Goal: Check status: Check status

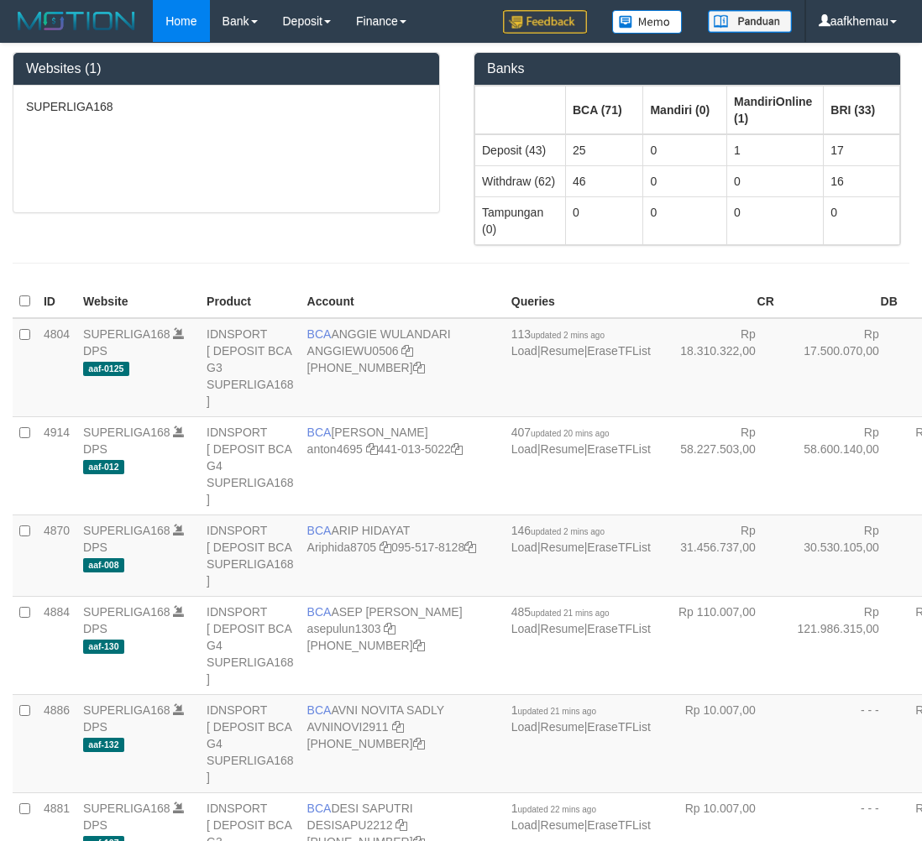
scroll to position [1680, 0]
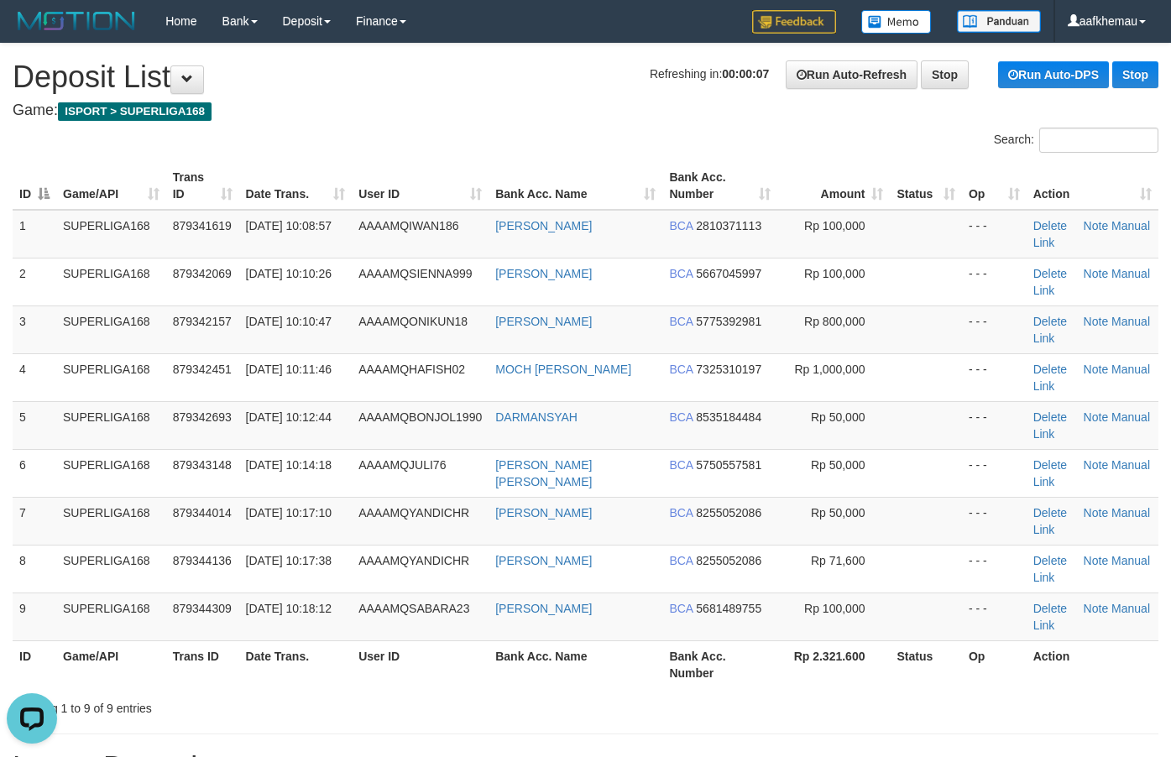
click at [472, 82] on h1 "Refreshing in: 00:00:07 Run Auto-Refresh Stop Run Auto-DPS Stop Deposit List" at bounding box center [586, 77] width 1146 height 34
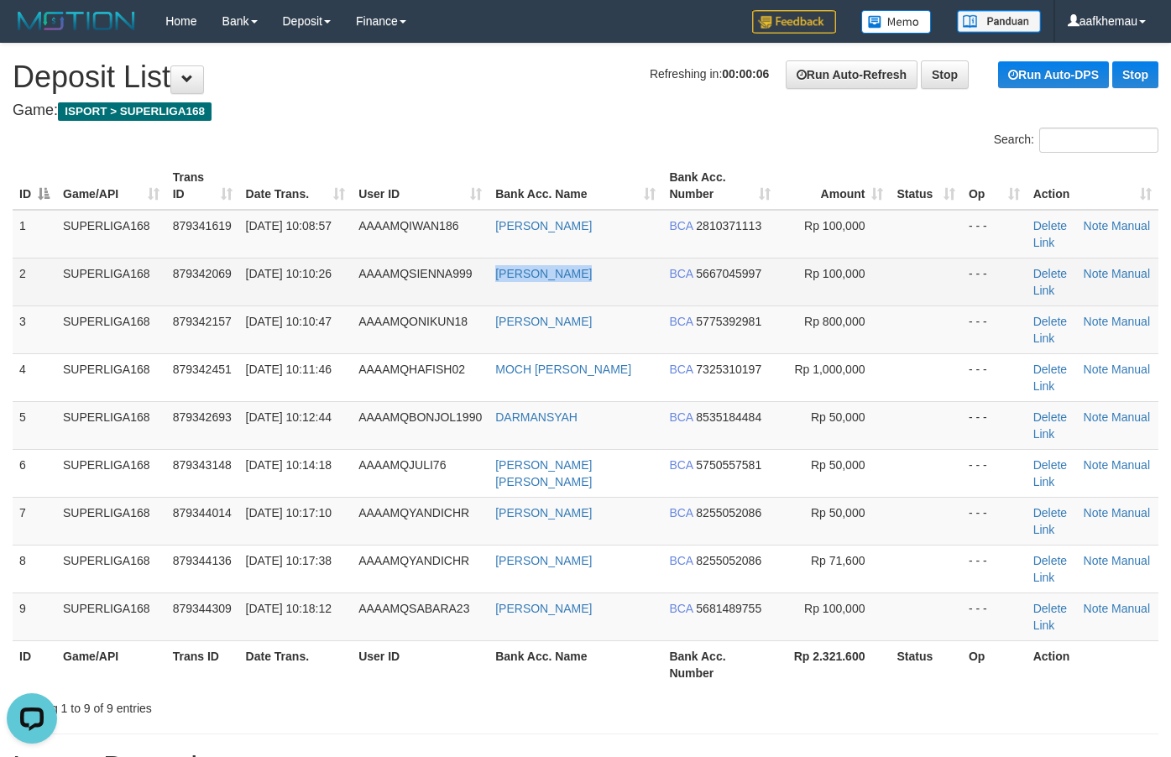
copy link "[PERSON_NAME]"
drag, startPoint x: 607, startPoint y: 271, endPoint x: 489, endPoint y: 295, distance: 120.7
click at [489, 295] on td "[PERSON_NAME]" at bounding box center [576, 282] width 174 height 48
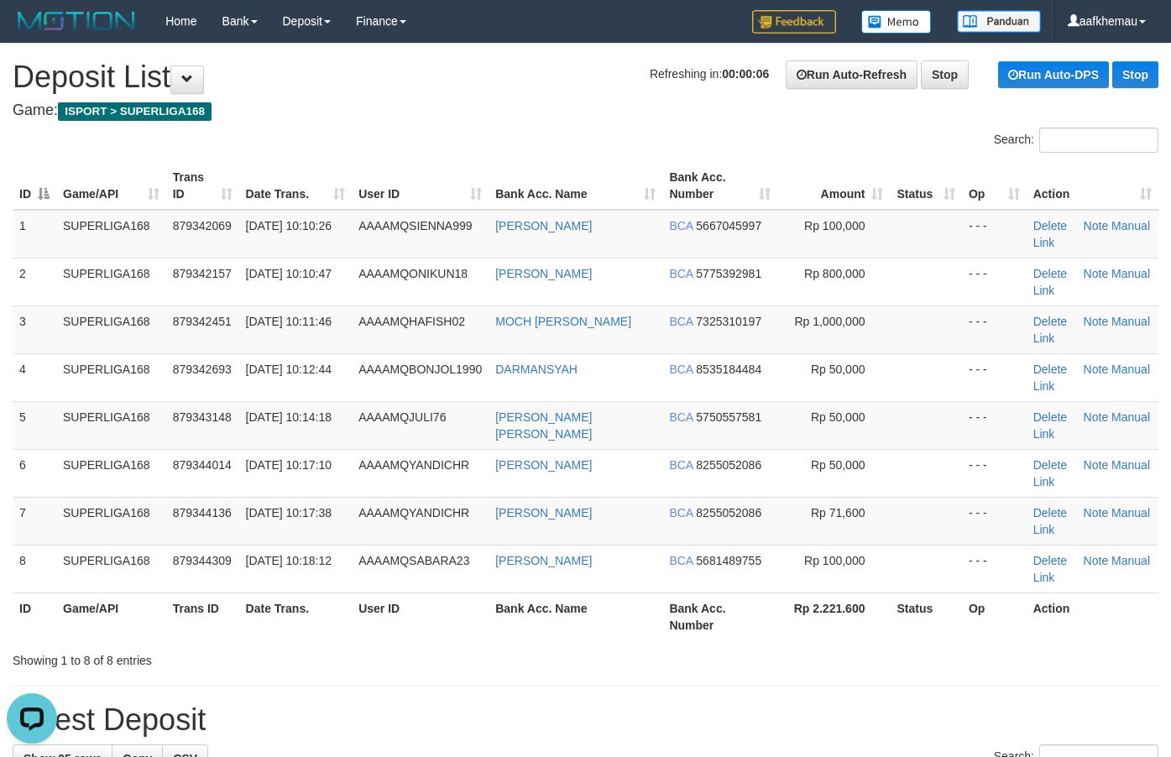
click at [492, 42] on div "Home Bank Account List Load By Website Group [ISPORT] SUPERLIGA168 By Load Grou…" at bounding box center [586, 21] width 1146 height 43
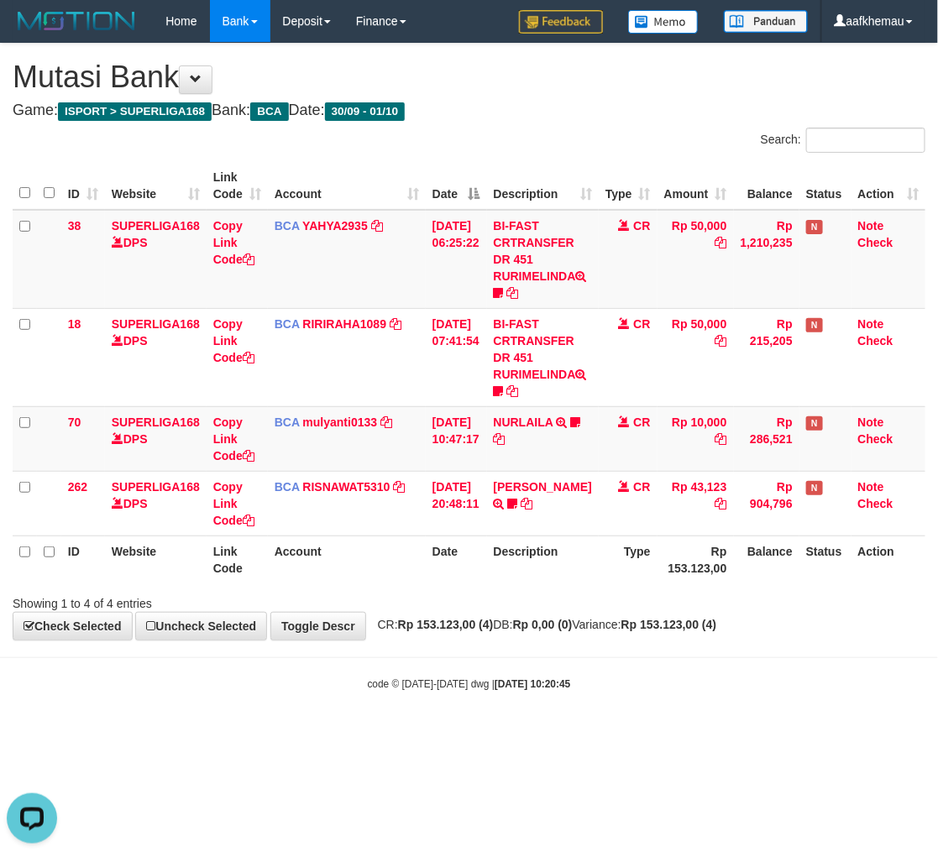
click at [459, 606] on div "Showing 1 to 4 of 4 entries" at bounding box center [469, 601] width 938 height 24
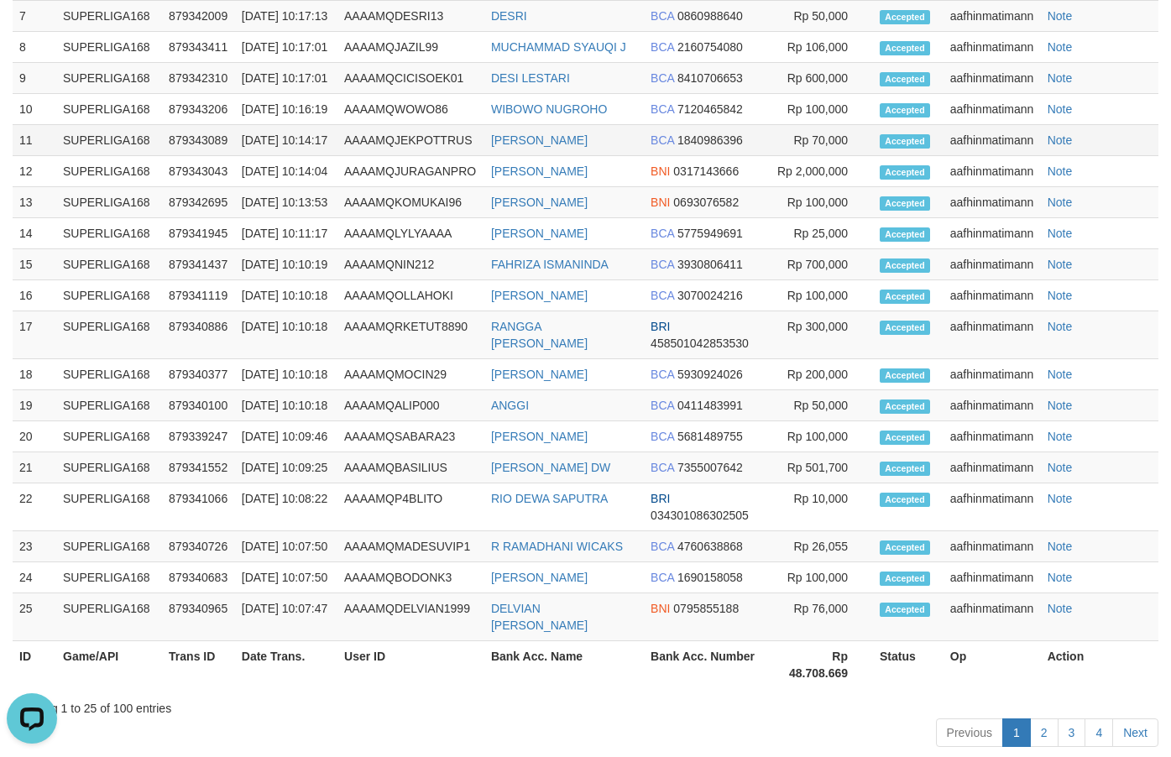
scroll to position [86, 0]
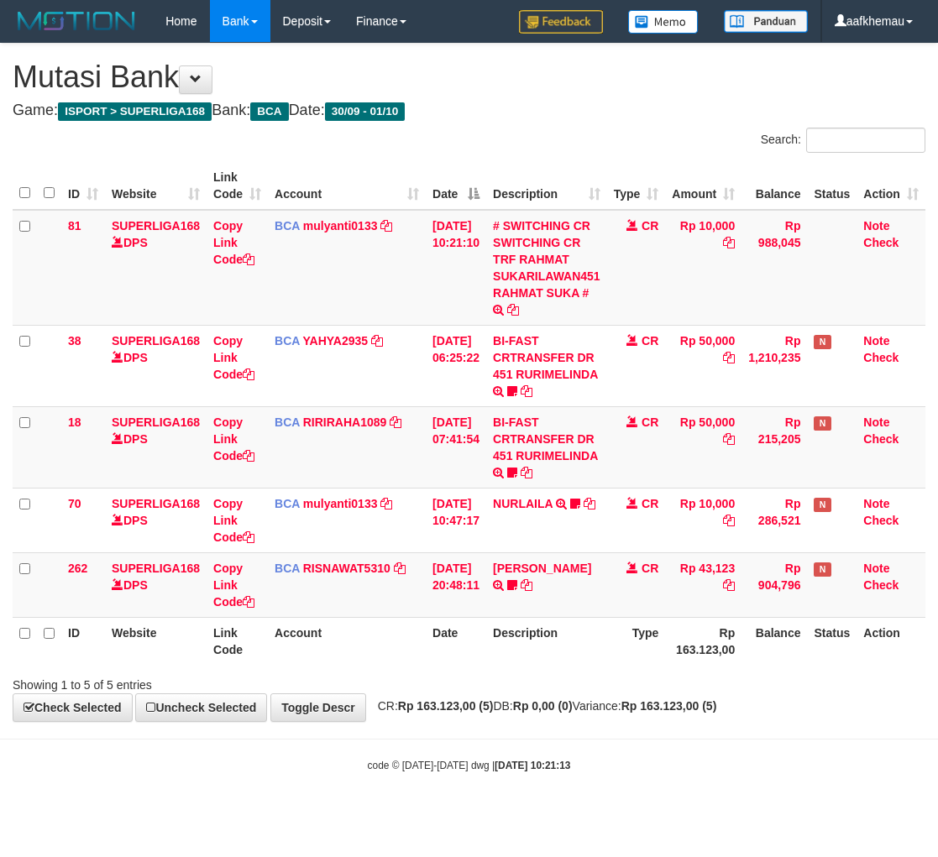
click at [639, 680] on div "Showing 1 to 5 of 5 entries" at bounding box center [469, 682] width 938 height 24
click at [579, 659] on th "Description" at bounding box center [546, 641] width 121 height 48
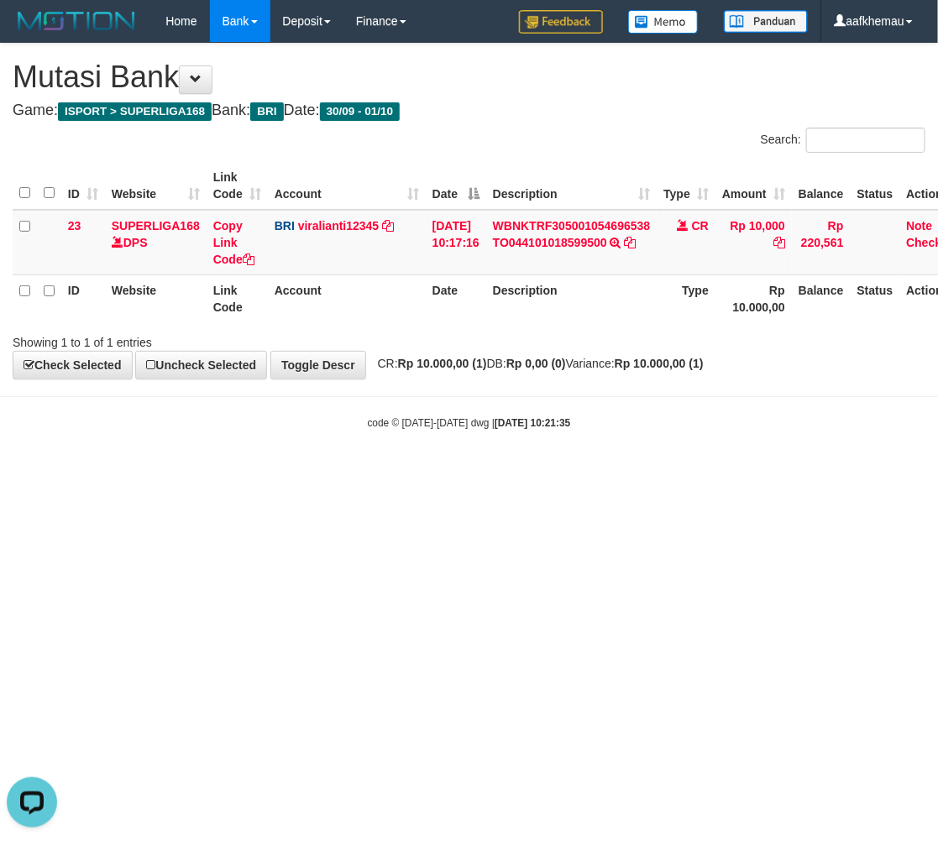
drag, startPoint x: 614, startPoint y: 527, endPoint x: 616, endPoint y: 518, distance: 9.4
click at [613, 473] on html "Toggle navigation Home Bank Account List Load By Website Group [ISPORT] SUPERLI…" at bounding box center [469, 236] width 938 height 473
click at [353, 225] on link "viralianti12345" at bounding box center [338, 225] width 81 height 13
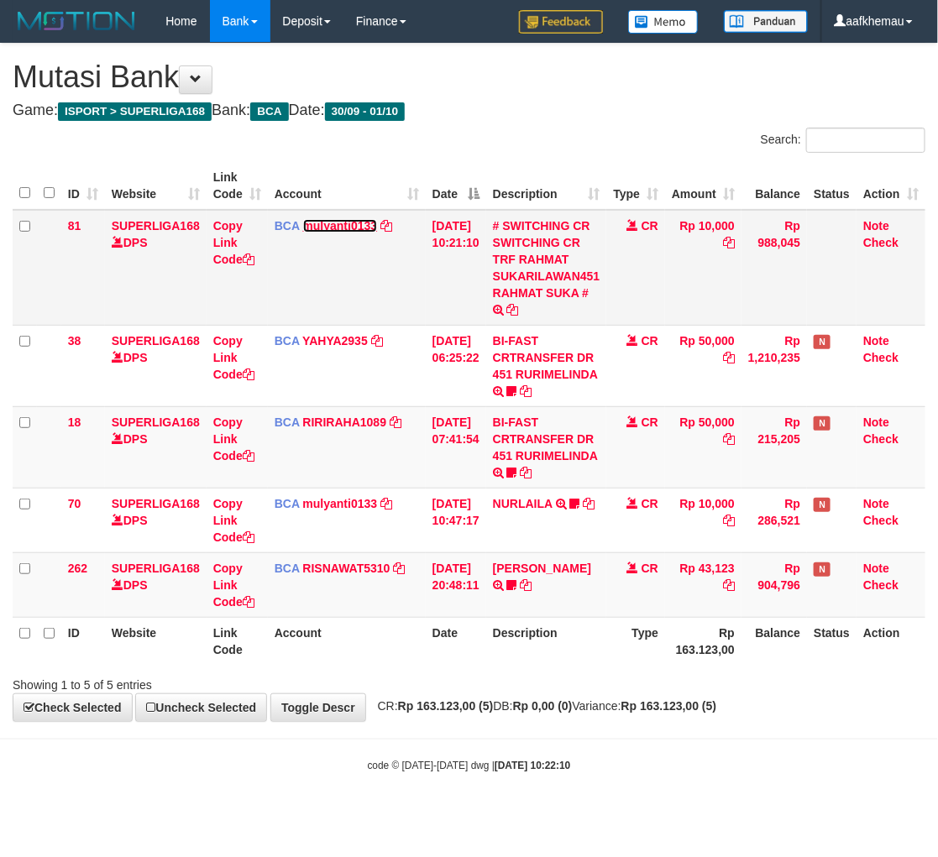
click at [354, 224] on link "mulyanti0133" at bounding box center [340, 225] width 75 height 13
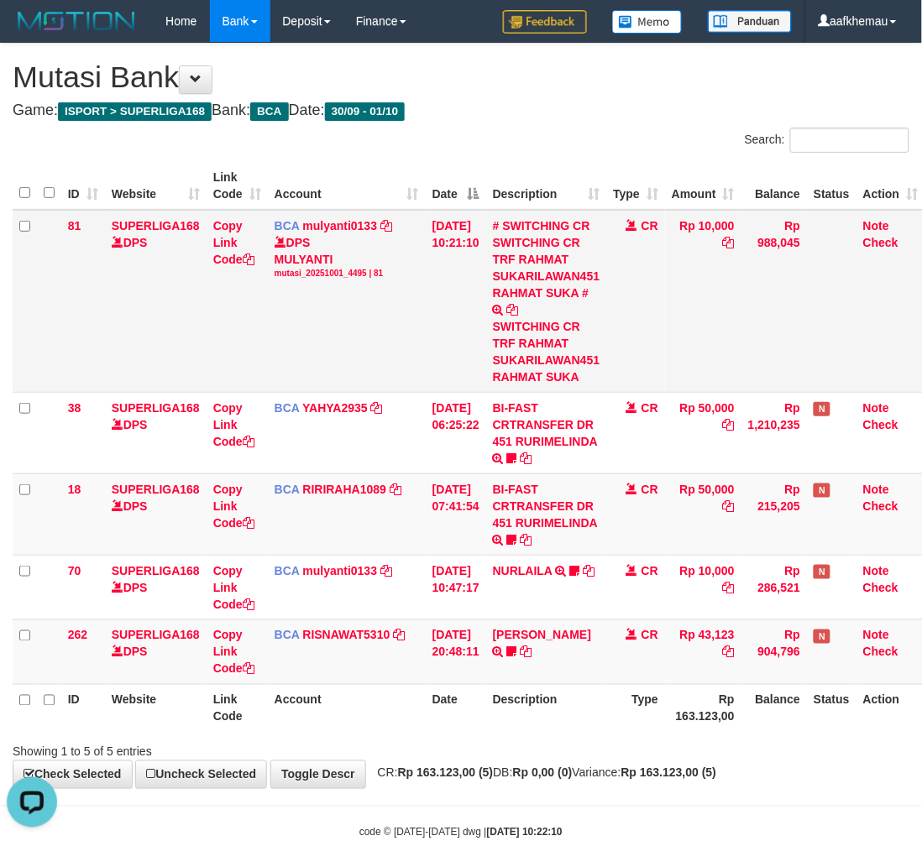
click at [569, 347] on div "SWITCHING CR TRF RAHMAT SUKARILAWAN451 RAHMAT SUKA" at bounding box center [546, 351] width 107 height 67
copy div "RAHMAT"
click at [569, 347] on div "SWITCHING CR TRF RAHMAT SUKARILAWAN451 RAHMAT SUKA" at bounding box center [546, 351] width 107 height 67
click at [511, 73] on h1 "Mutasi Bank" at bounding box center [461, 77] width 897 height 34
click at [513, 73] on h1 "Mutasi Bank" at bounding box center [461, 77] width 897 height 34
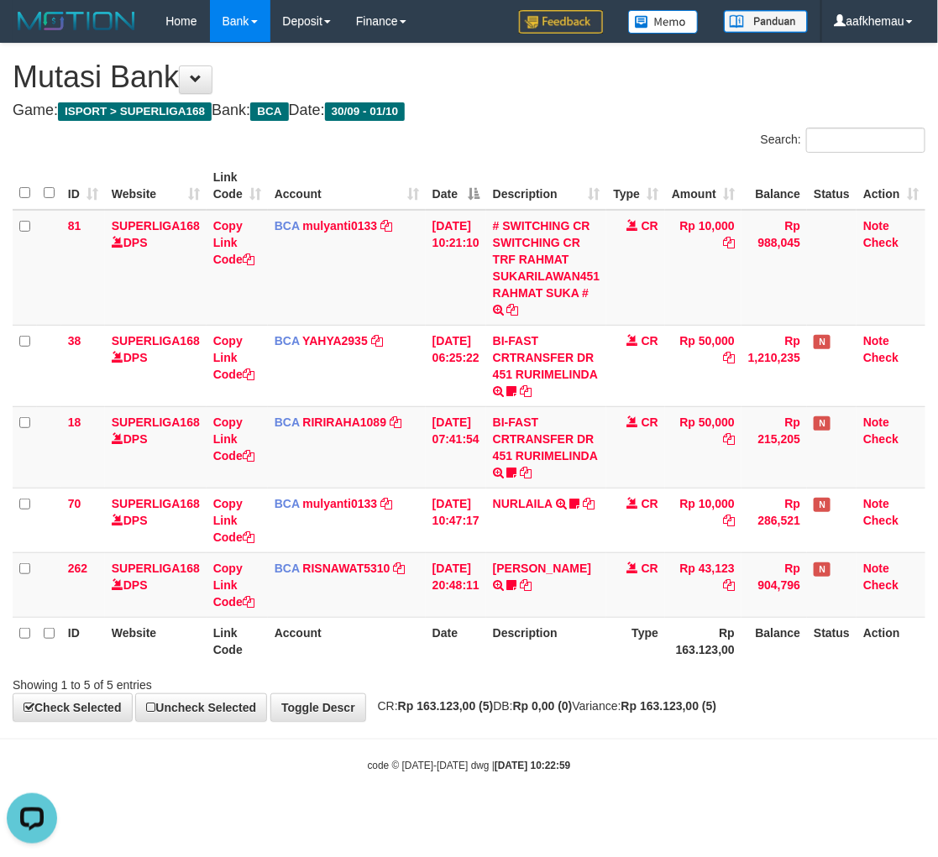
click at [590, 77] on h1 "Mutasi Bank" at bounding box center [469, 77] width 913 height 34
click at [349, 223] on link "mulyanti0133" at bounding box center [340, 225] width 75 height 13
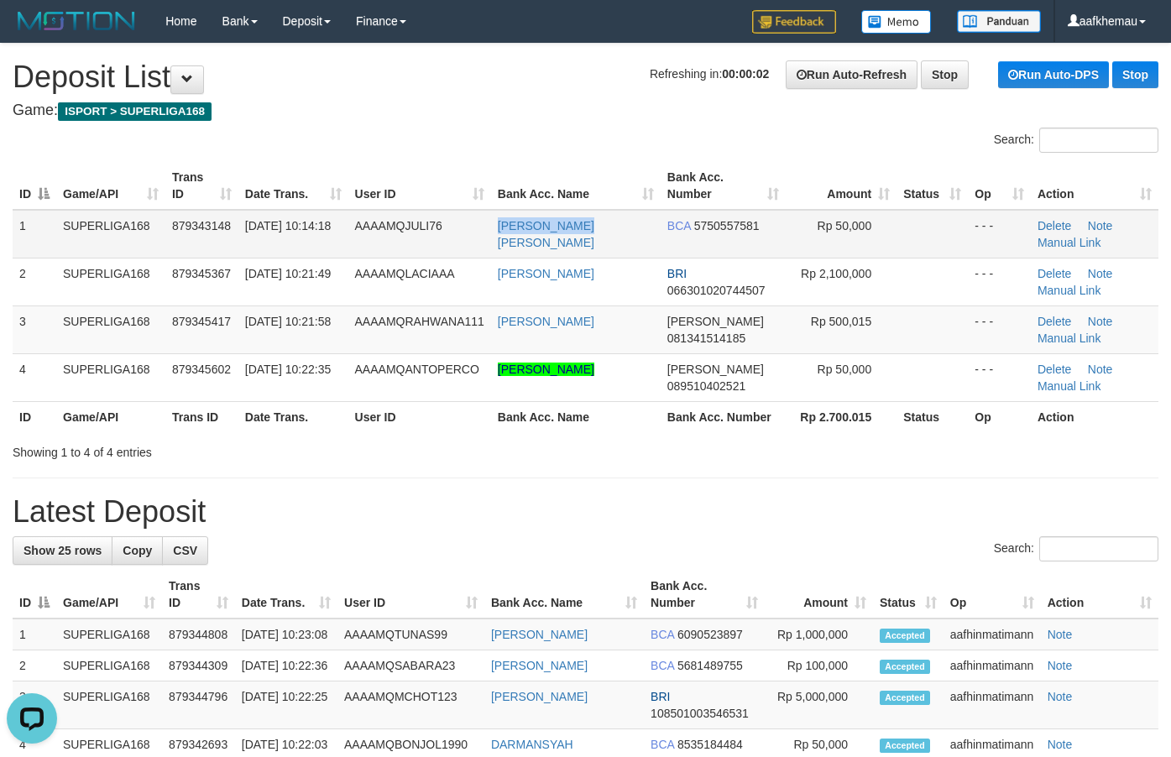
copy tr "[PERSON_NAME] [PERSON_NAME]"
drag, startPoint x: 610, startPoint y: 233, endPoint x: 470, endPoint y: 238, distance: 139.5
click at [470, 238] on tr "1 SUPERLIGA168 879343148 [DATE] 10:14:18 AAAAMQJULI76 [PERSON_NAME] [PERSON_NAM…" at bounding box center [586, 234] width 1146 height 49
click at [458, 128] on div at bounding box center [293, 128] width 586 height 1
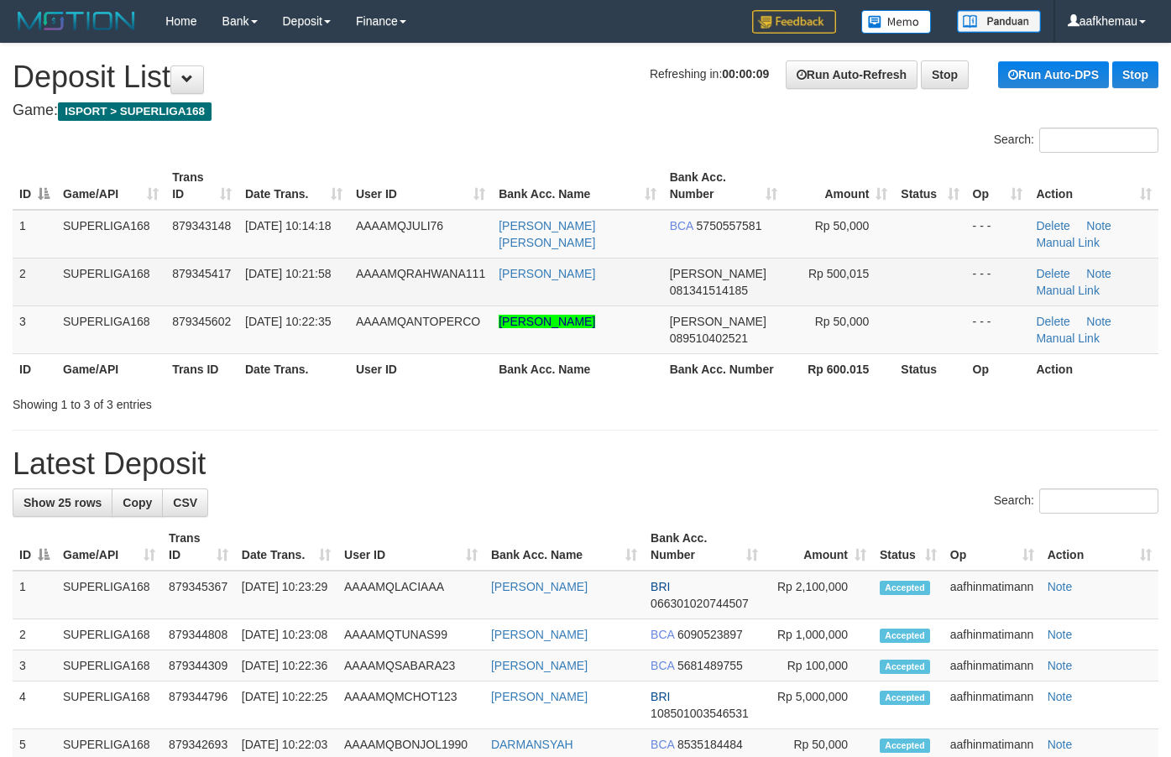
drag, startPoint x: 584, startPoint y: 280, endPoint x: 599, endPoint y: 283, distance: 14.7
click at [493, 286] on td "[PERSON_NAME]" at bounding box center [577, 282] width 170 height 48
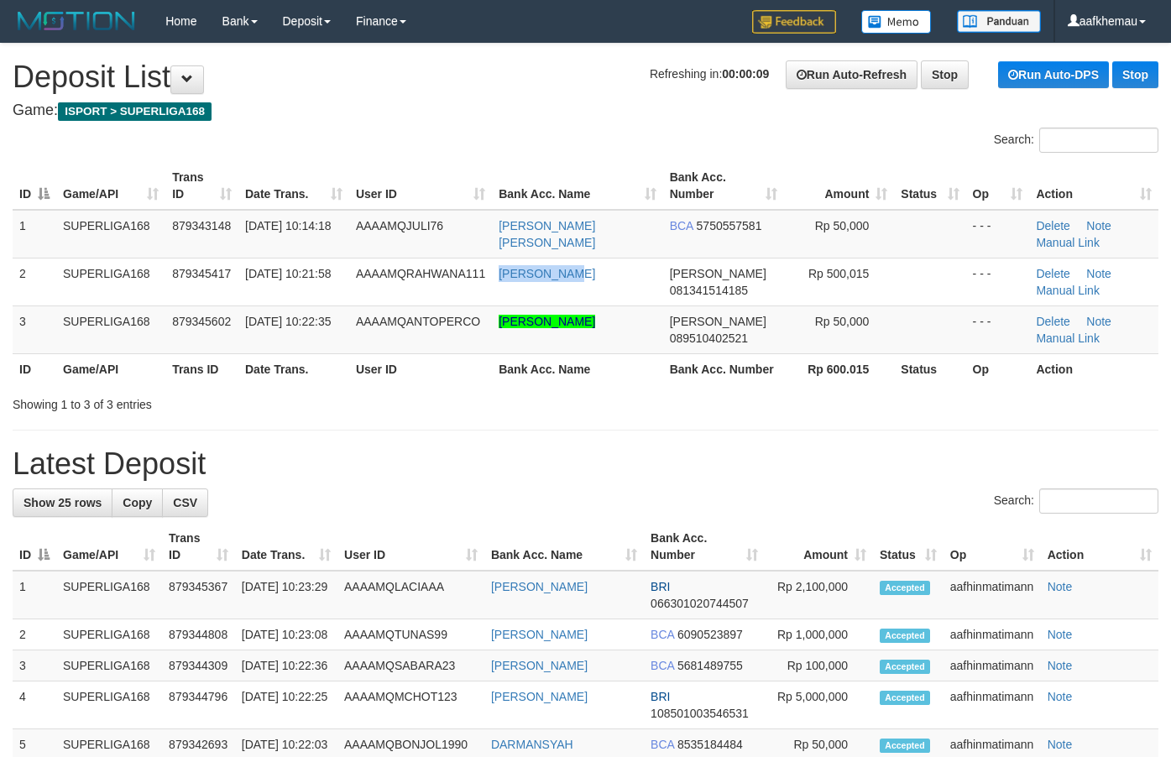
drag, startPoint x: 601, startPoint y: 282, endPoint x: 425, endPoint y: 74, distance: 272.9
click at [485, 291] on tr "2 SUPERLIGA168 879345417 [DATE] 10:21:58 AAAAMQRAHWANA111 [PERSON_NAME] [PERSON…" at bounding box center [586, 282] width 1146 height 48
click at [417, 60] on h1 "Refreshing in: 00:00:08 Run Auto-Refresh Stop Run Auto-DPS Stop Deposit List" at bounding box center [586, 77] width 1146 height 34
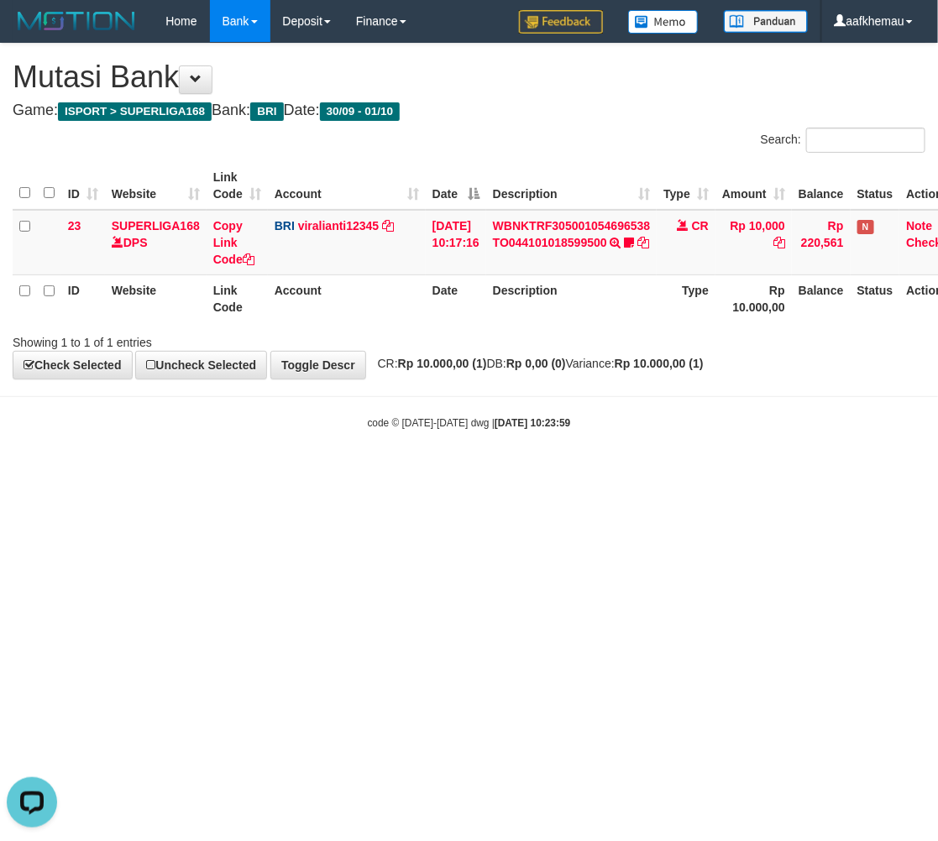
click at [569, 452] on body "Toggle navigation Home Bank Account List Load By Website Group [ISPORT] SUPERLI…" at bounding box center [469, 236] width 938 height 473
click at [695, 433] on body "Toggle navigation Home Bank Account List Load By Website Group [ISPORT] SUPERLI…" at bounding box center [469, 236] width 938 height 473
click at [686, 441] on body "Toggle navigation Home Bank Account List Load By Website Group [ISPORT] SUPERLI…" at bounding box center [469, 236] width 938 height 473
click at [689, 438] on body "Toggle navigation Home Bank Account List Load By Website Group [ISPORT] SUPERLI…" at bounding box center [469, 236] width 938 height 473
click at [613, 473] on html "Toggle navigation Home Bank Account List Load By Website Group [ISPORT] SUPERLI…" at bounding box center [469, 236] width 938 height 473
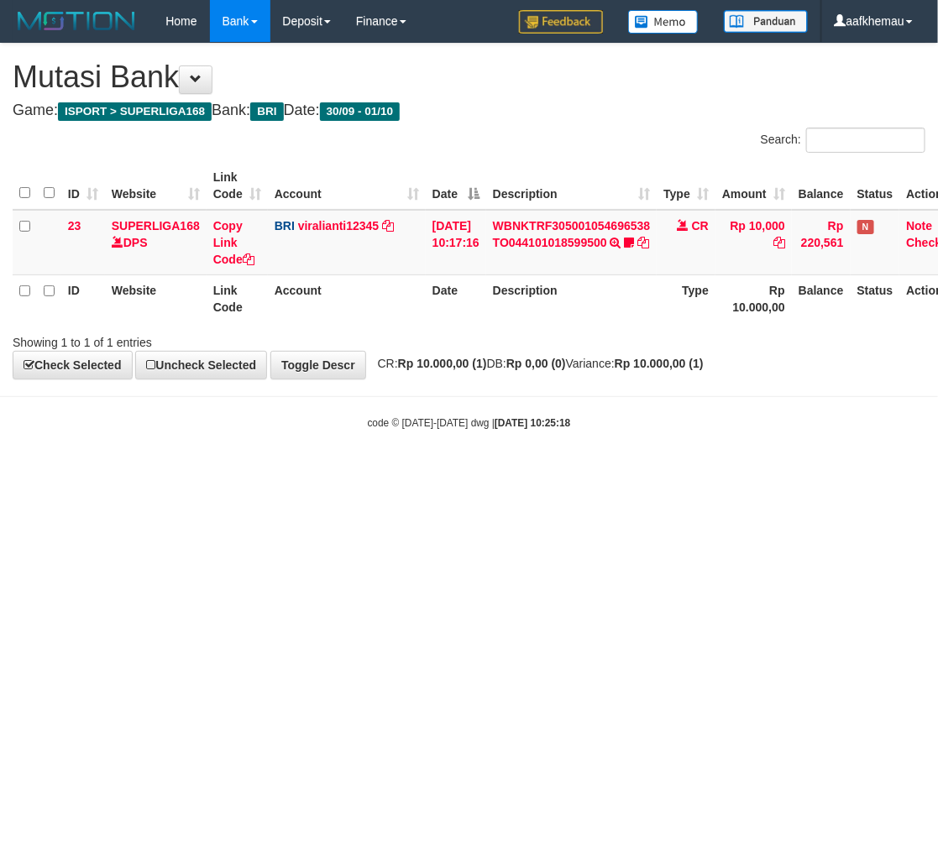
click at [626, 434] on body "Toggle navigation Home Bank Account List Load By Website Group [ISPORT] SUPERLI…" at bounding box center [469, 236] width 938 height 473
click at [585, 473] on html "Toggle navigation Home Bank Account List Load By Website Group [ISPORT] SUPERLI…" at bounding box center [469, 236] width 938 height 473
click at [668, 473] on html "Toggle navigation Home Bank Account List Load By Website Group [ISPORT] SUPERLI…" at bounding box center [469, 236] width 938 height 473
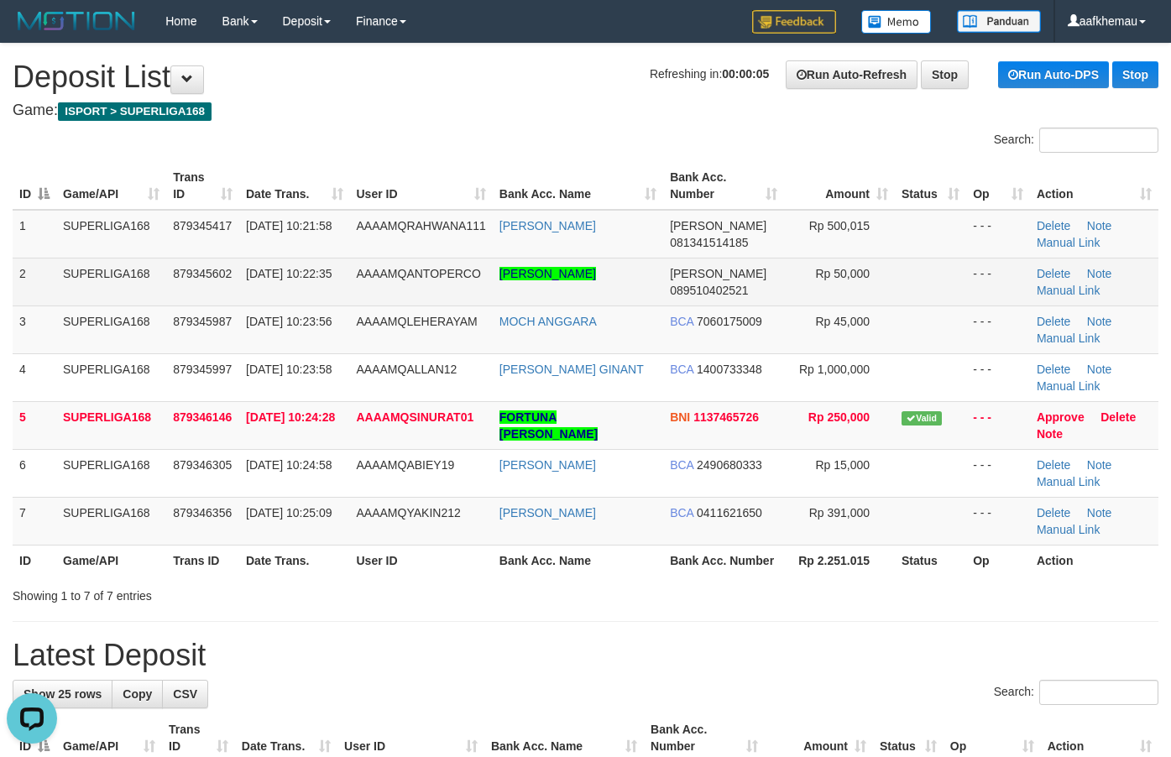
copy tr "ANDHIKA AJI PRATAMA"
drag, startPoint x: 630, startPoint y: 273, endPoint x: 492, endPoint y: 284, distance: 138.2
click at [492, 284] on tr "2 SUPERLIGA168 879345602 01/10/2025 10:22:35 AAAAMQANTOPERCO ANDHIKA AJI PRATAM…" at bounding box center [586, 282] width 1146 height 48
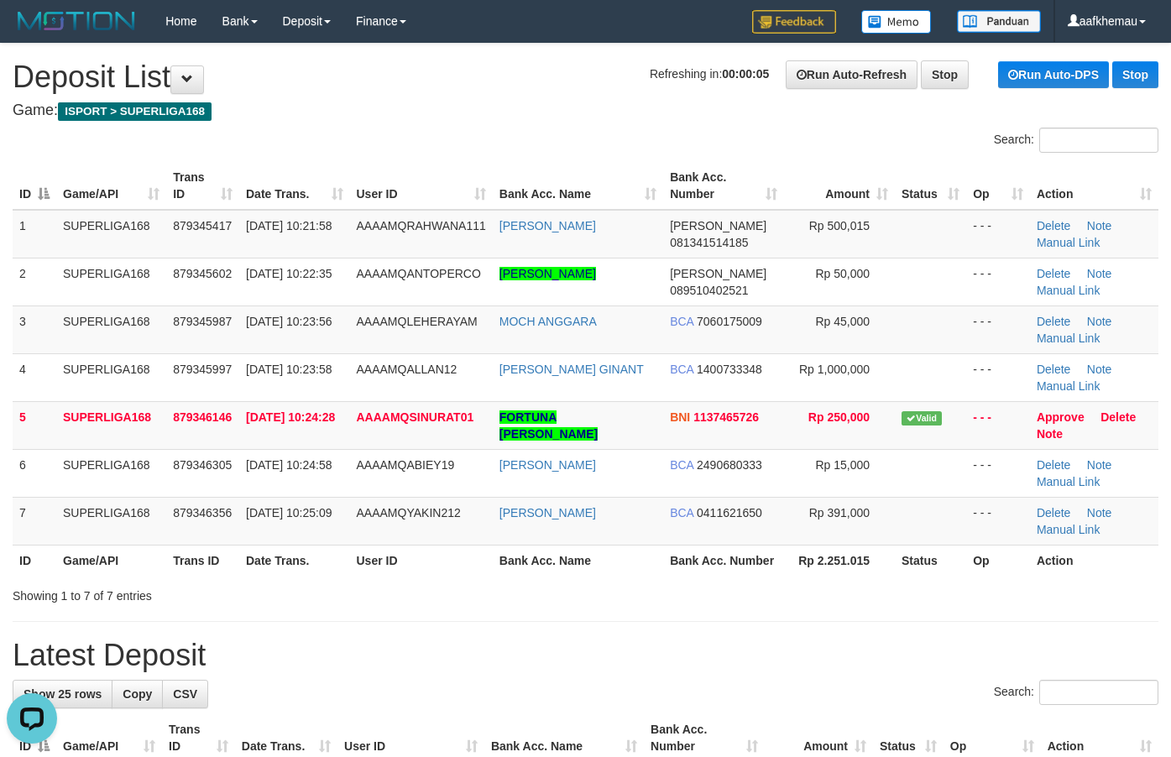
click at [506, 81] on h1 "Refreshing in: 00:00:05 Run Auto-Refresh Stop Run Auto-DPS Stop Deposit List" at bounding box center [586, 77] width 1146 height 34
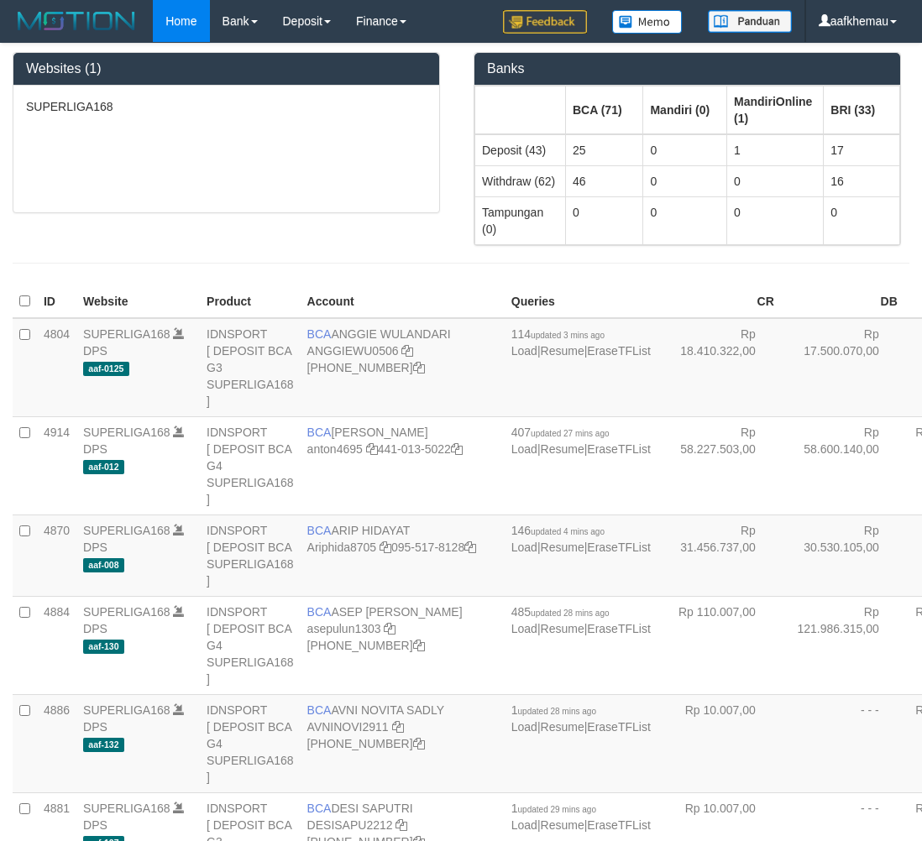
scroll to position [111, 0]
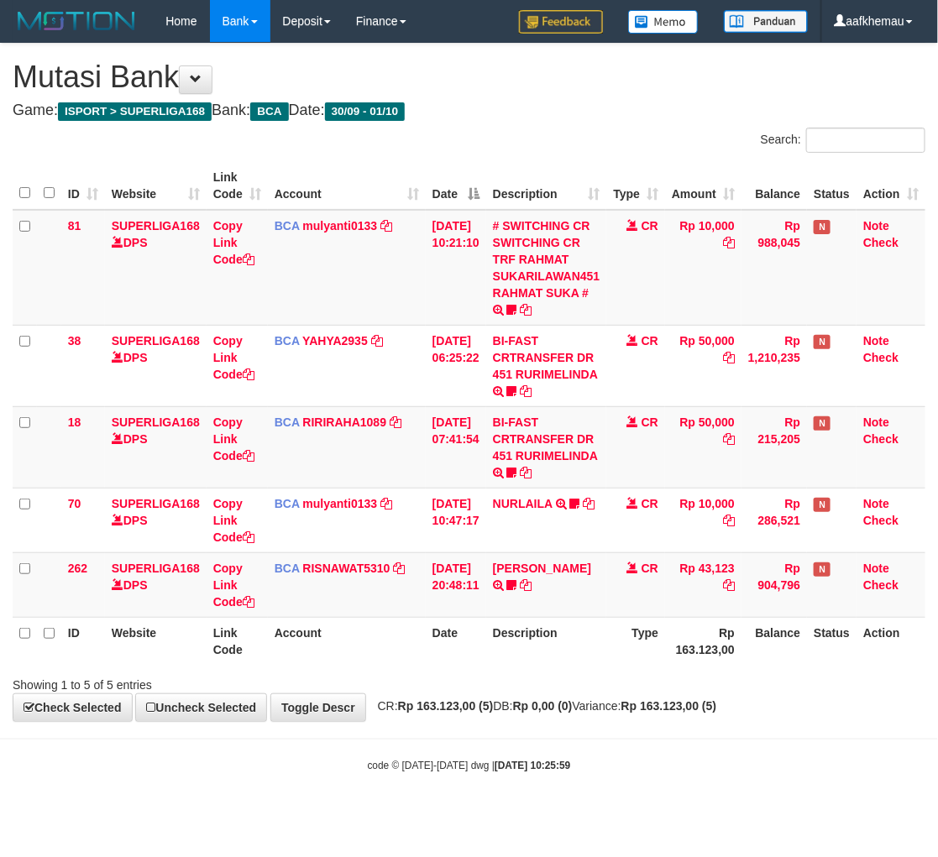
drag, startPoint x: 798, startPoint y: 697, endPoint x: 789, endPoint y: 698, distance: 8.4
click at [795, 697] on div "**********" at bounding box center [469, 383] width 938 height 678
click at [787, 698] on div "**********" at bounding box center [469, 383] width 938 height 678
click at [603, 76] on h1 "Mutasi Bank" at bounding box center [469, 77] width 913 height 34
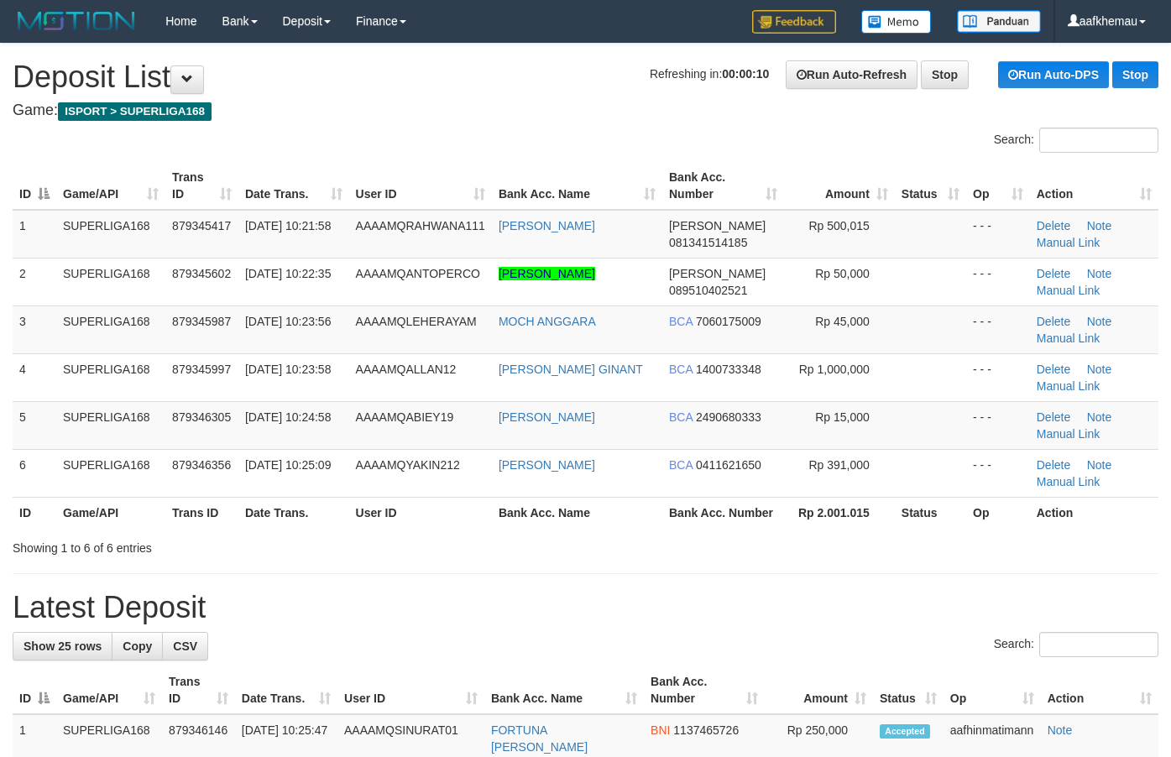
click at [484, 65] on h1 "Refreshing in: 00:00:10 Run Auto-Refresh Stop Run Auto-DPS Stop Deposit List" at bounding box center [586, 77] width 1146 height 34
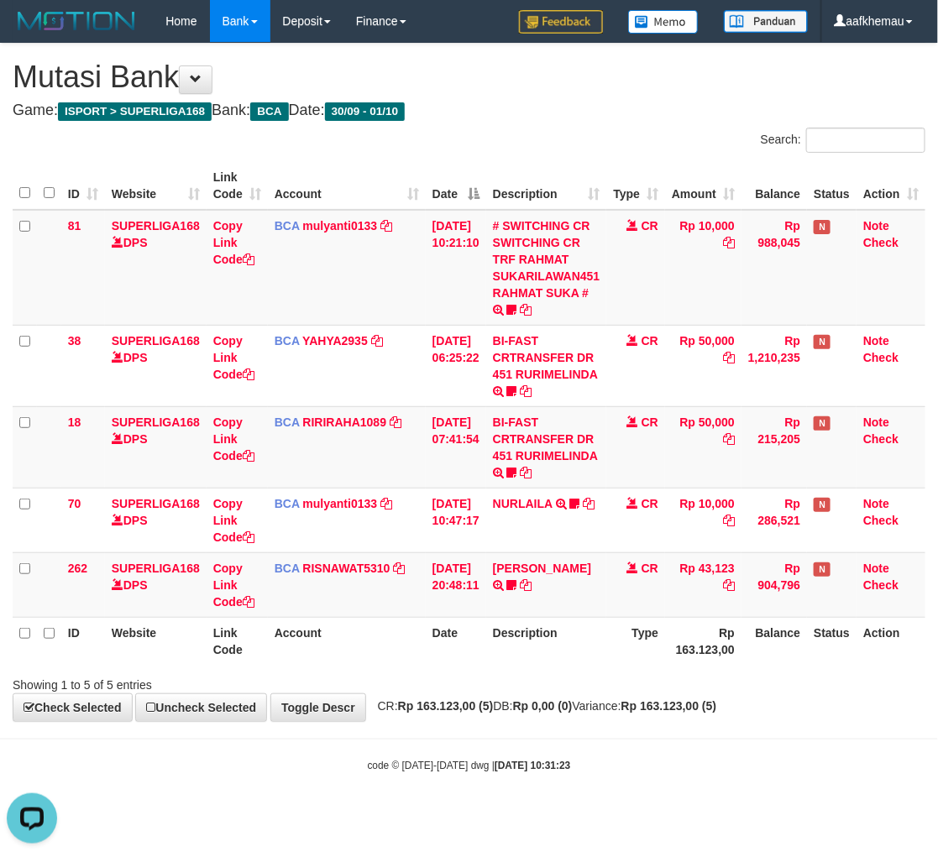
click at [605, 102] on h4 "Game: ISPORT > SUPERLIGA168 Bank: BCA Date: 30/09 - 01/10" at bounding box center [469, 110] width 913 height 17
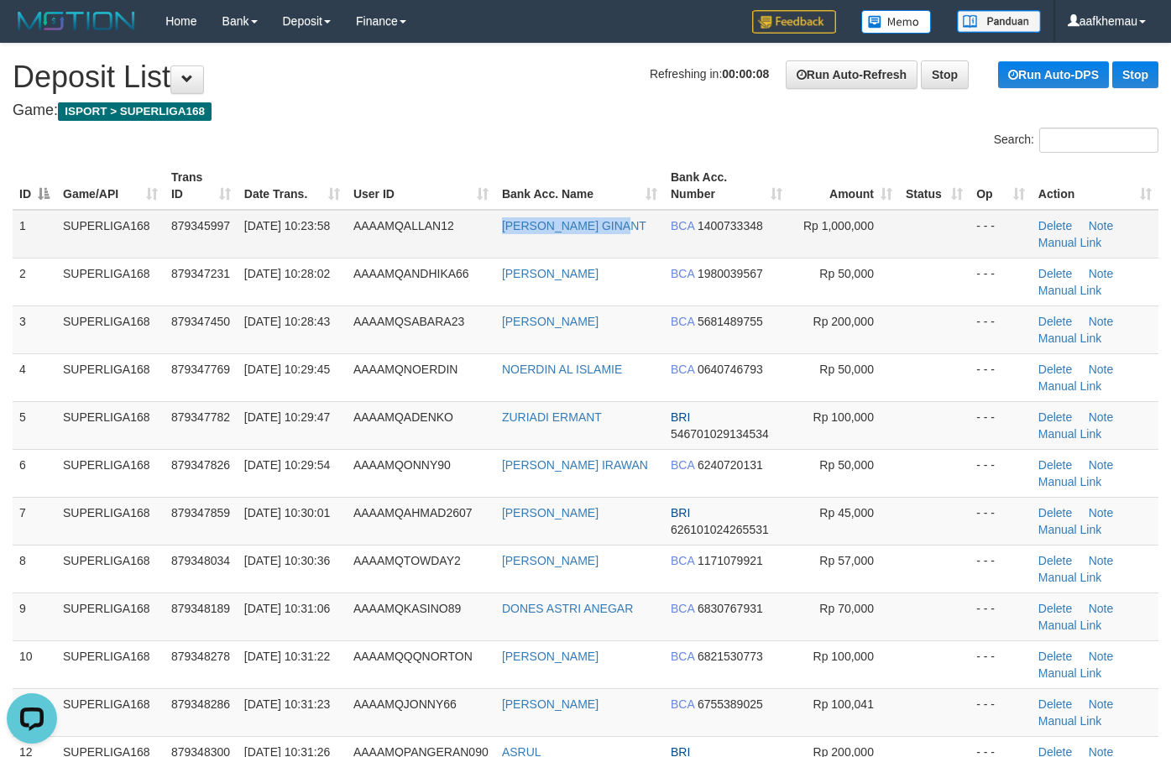
copy tr "ALLAN LUCKY GINANT"
drag, startPoint x: 649, startPoint y: 225, endPoint x: 464, endPoint y: 211, distance: 185.3
click at [463, 224] on tr "1 SUPERLIGA168 879345997 01/10/2025 10:23:58 AAAAMQALLAN12 ALLAN LUCKY GINANT B…" at bounding box center [586, 234] width 1146 height 49
click at [467, 130] on div "Search:" at bounding box center [585, 142] width 1171 height 29
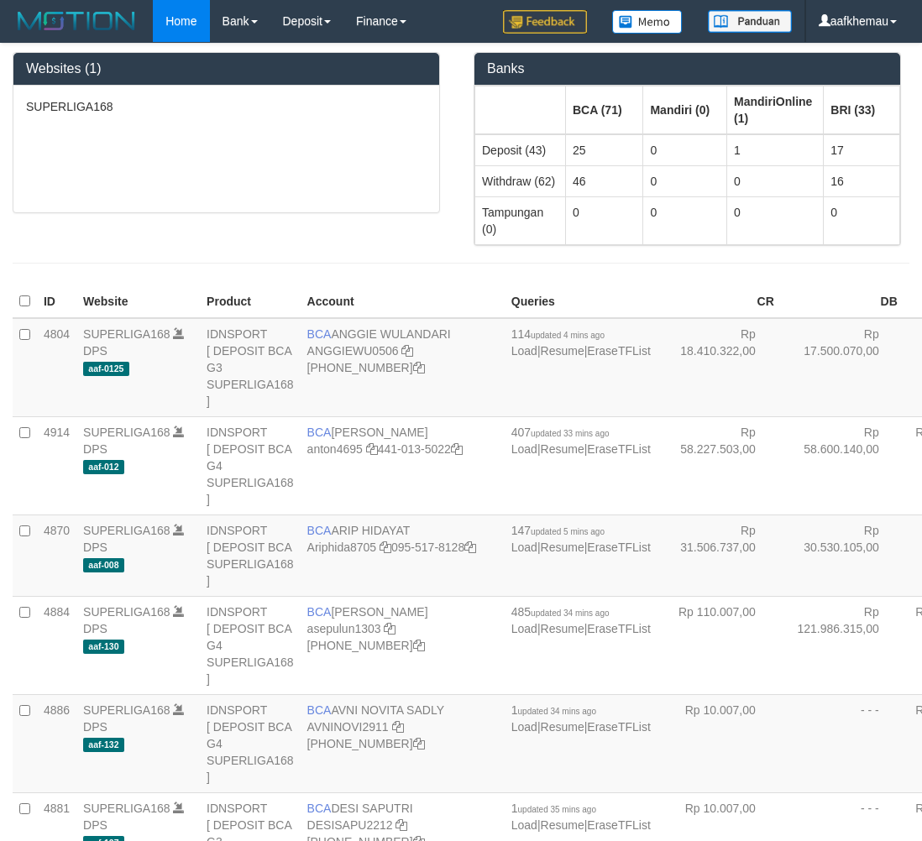
scroll to position [1497, 0]
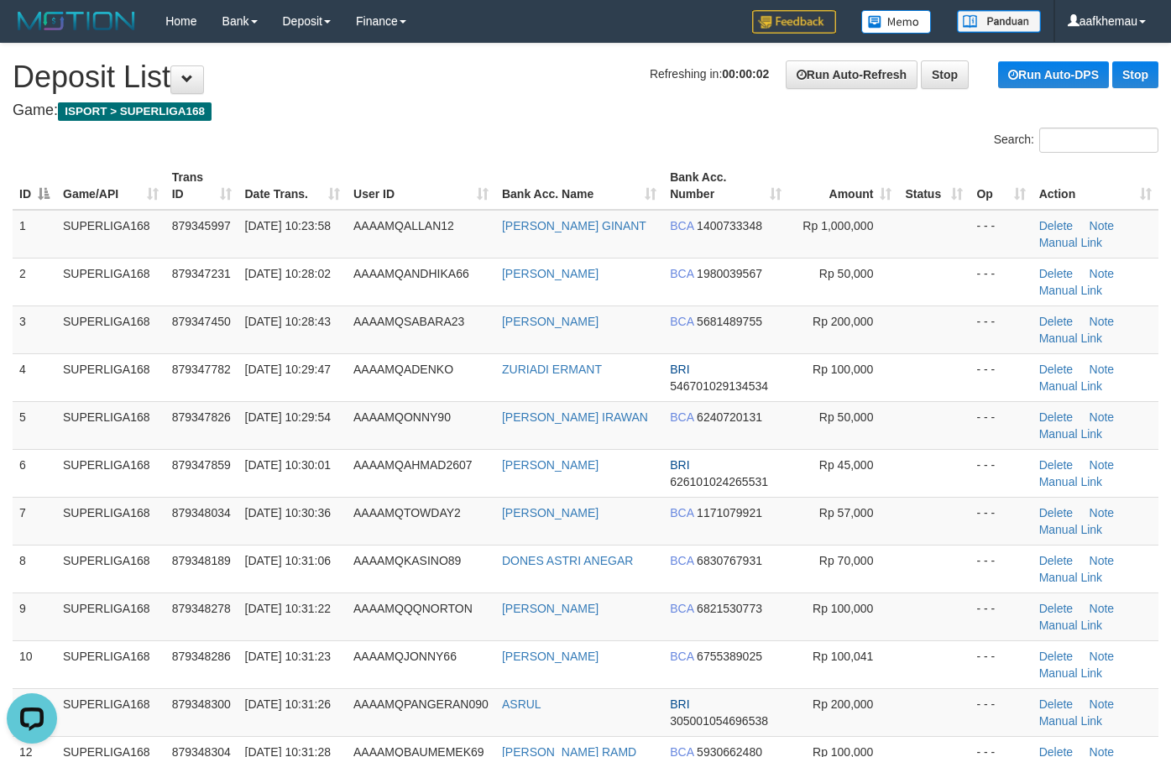
drag, startPoint x: 601, startPoint y: 29, endPoint x: 622, endPoint y: 263, distance: 234.4
click at [602, 31] on div "Home Bank Account List Load By Website Group [ISPORT] SUPERLIGA168 By Load Grou…" at bounding box center [586, 21] width 1146 height 43
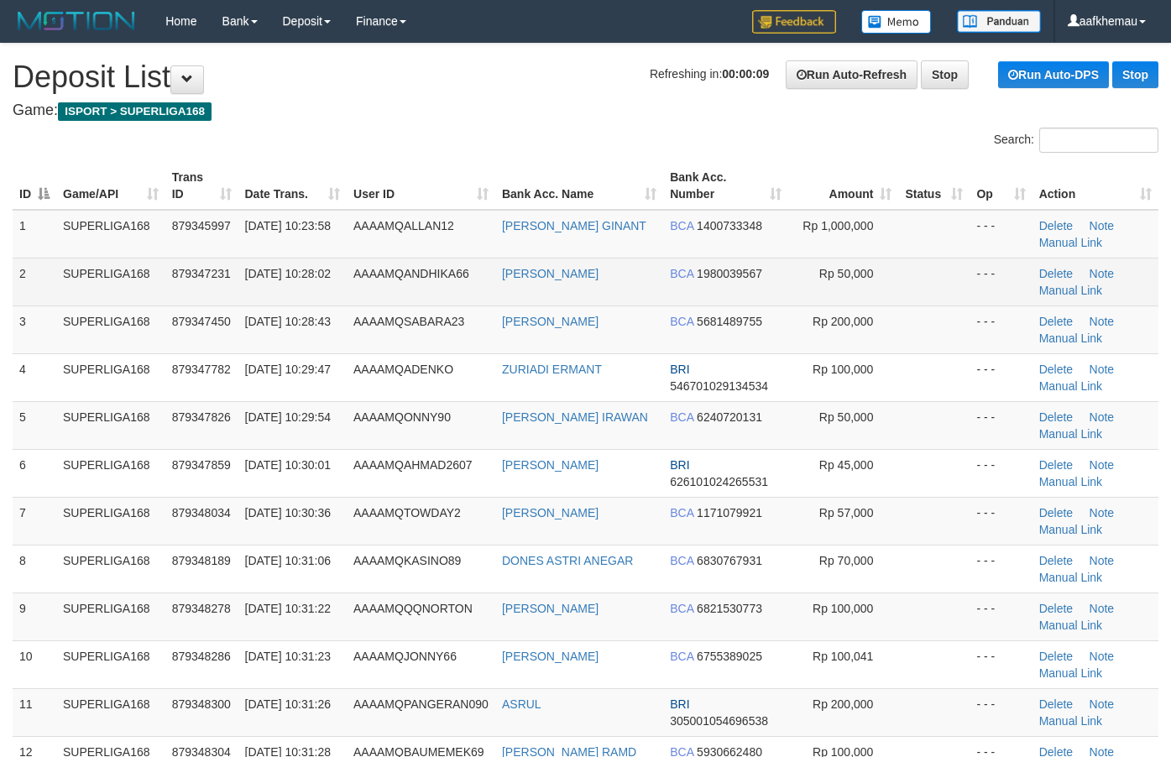
drag, startPoint x: 634, startPoint y: 274, endPoint x: 448, endPoint y: 123, distance: 240.0
click at [498, 279] on td "[PERSON_NAME]" at bounding box center [579, 282] width 168 height 48
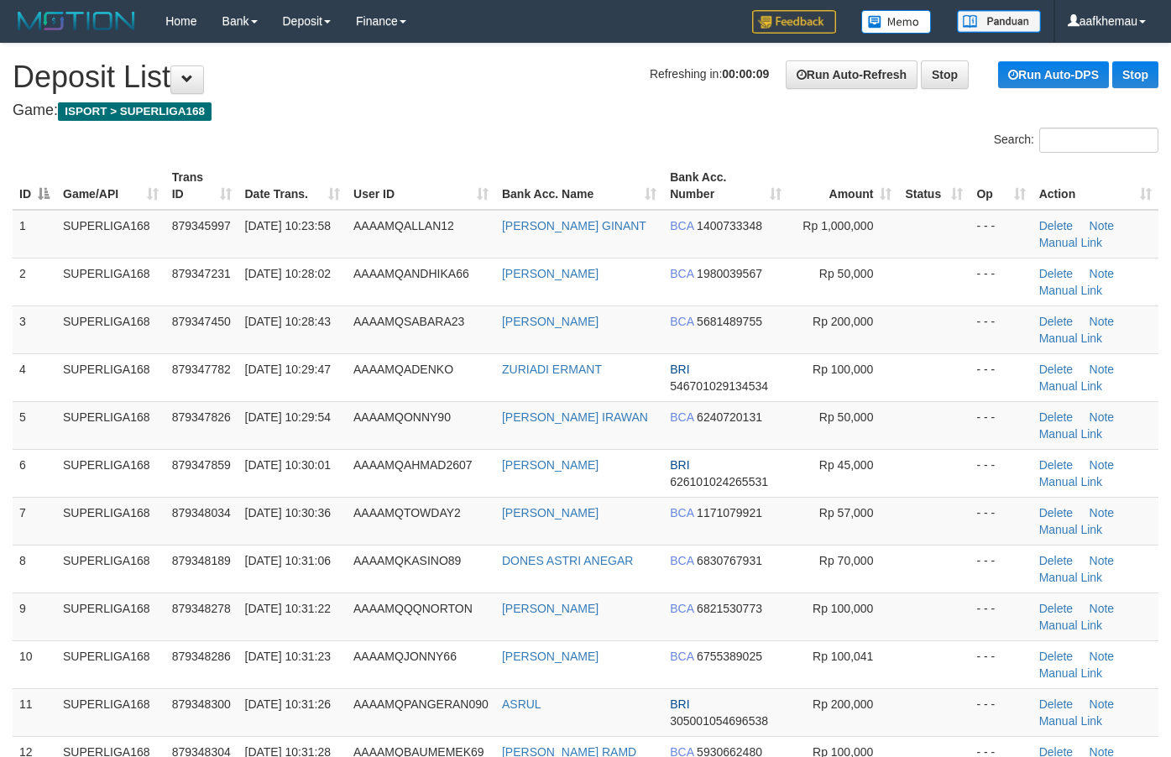
click at [445, 115] on h4 "Game: ISPORT > SUPERLIGA168" at bounding box center [586, 110] width 1146 height 17
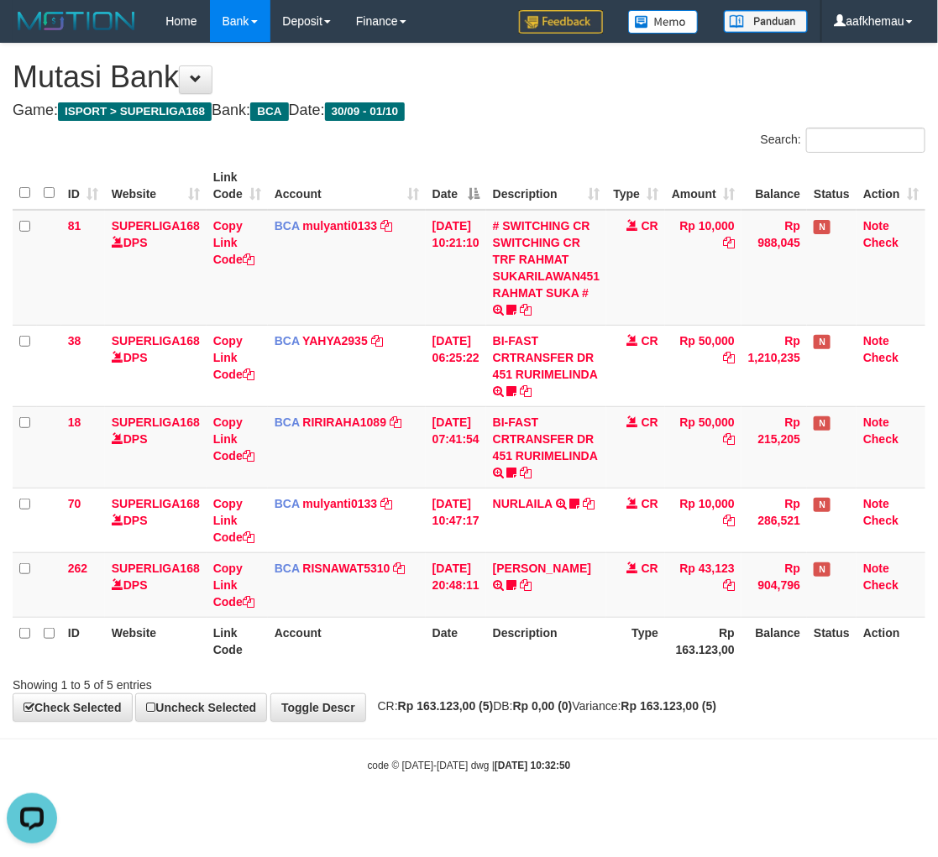
click at [658, 107] on h4 "Game: ISPORT > SUPERLIGA168 Bank: BCA Date: 30/09 - 01/10" at bounding box center [469, 110] width 913 height 17
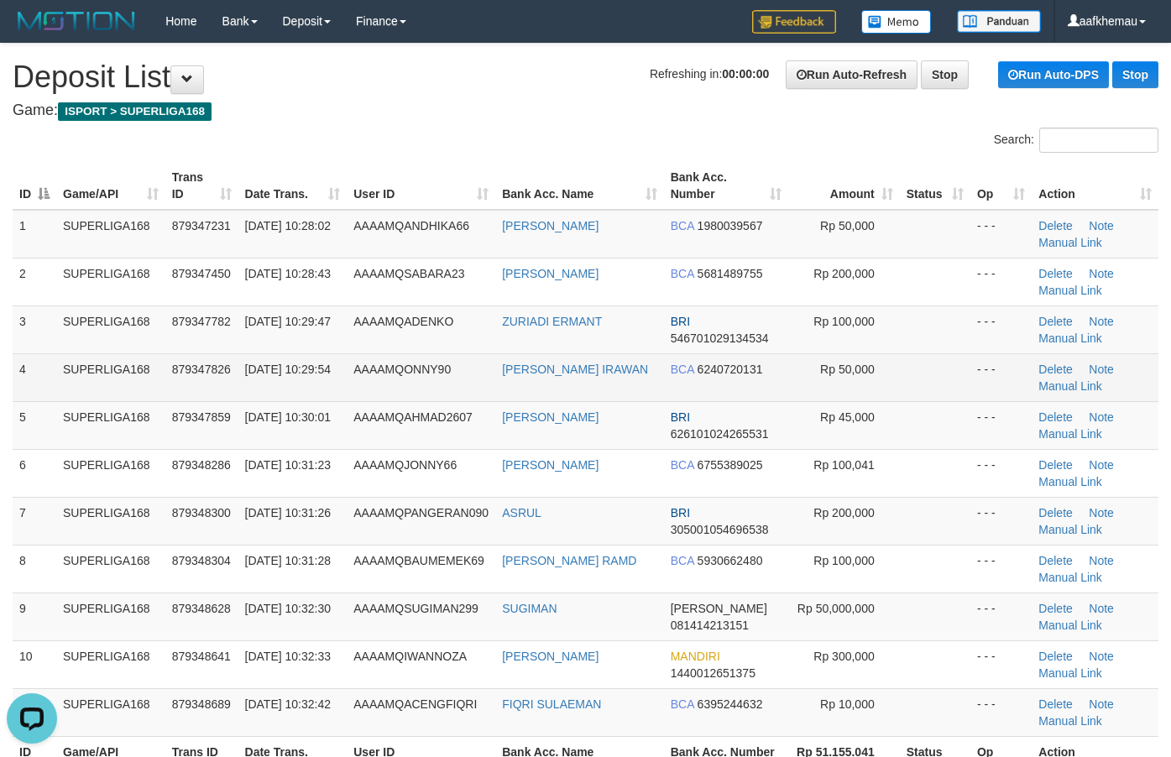
scroll to position [105, 0]
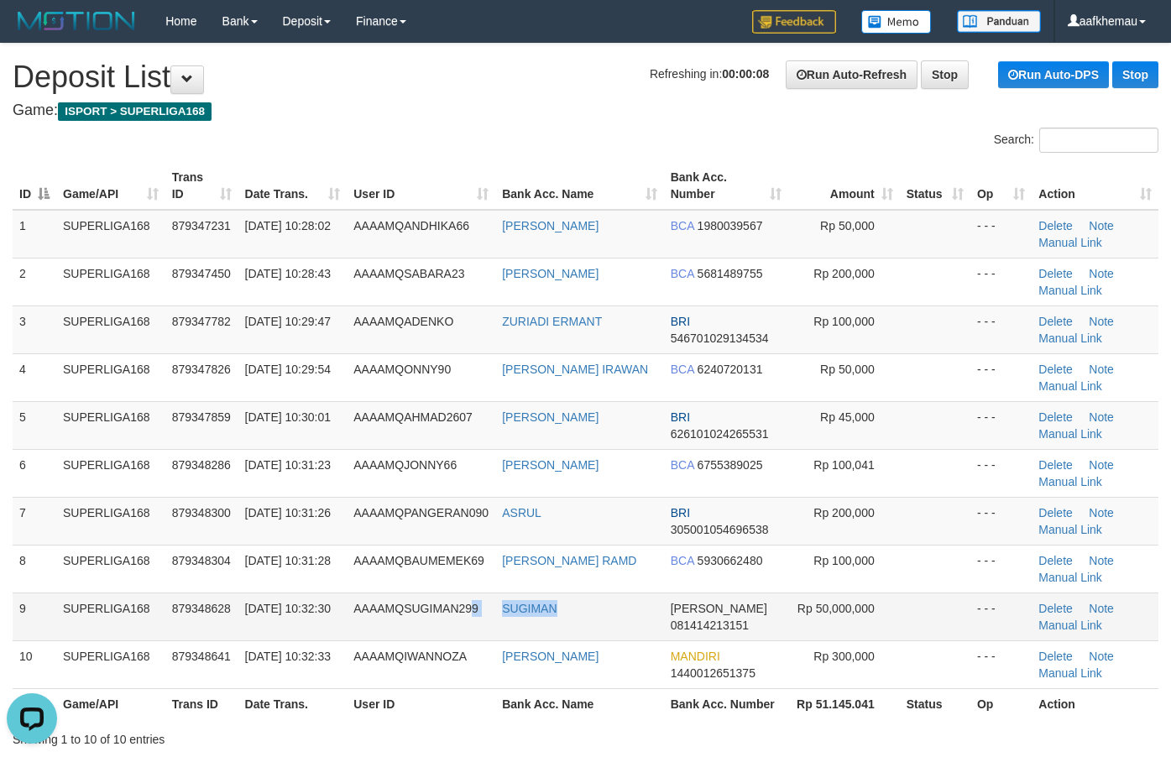
copy tr "9 SUGIMAN"
copy tr "SUGIMAN"
drag, startPoint x: 515, startPoint y: 618, endPoint x: 485, endPoint y: 617, distance: 29.4
click at [485, 617] on tr "9 SUPERLIGA168 879348628 01/10/2025 10:32:30 AAAAMQSUGIMAN299 SUGIMAN DANA 0814…" at bounding box center [586, 617] width 1146 height 48
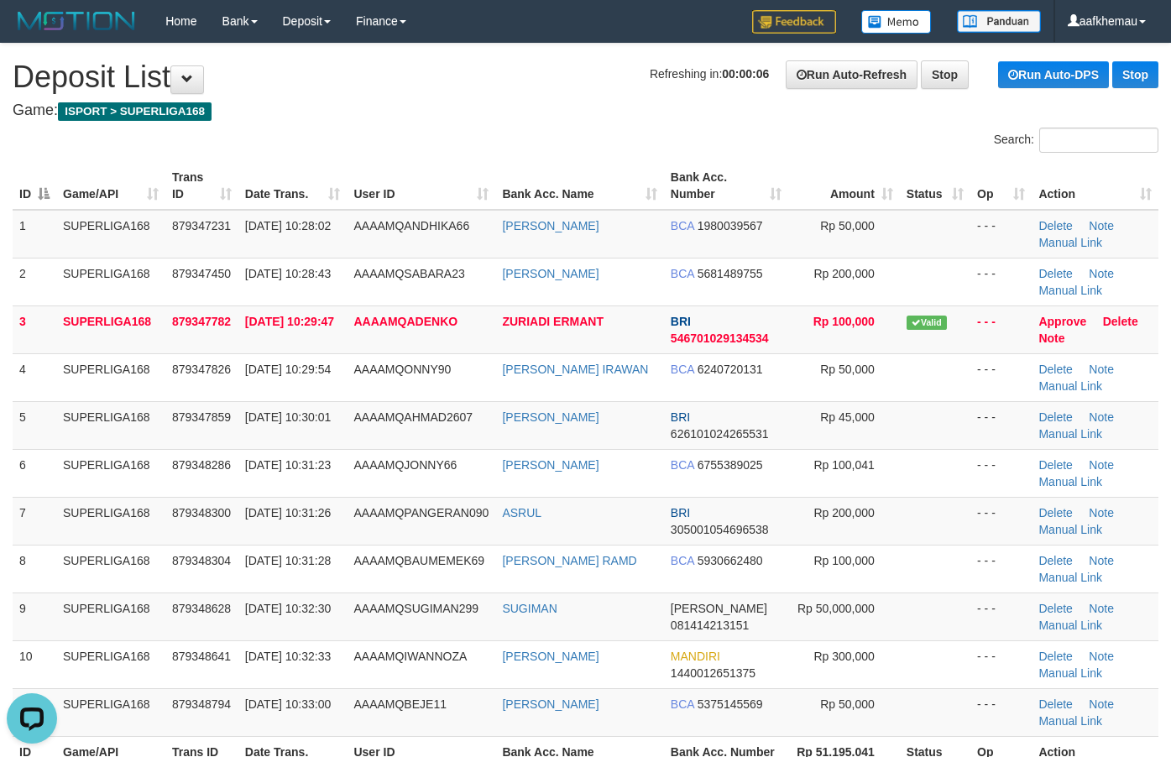
click at [527, 81] on h1 "Refreshing in: 00:00:06 Run Auto-Refresh Stop Run Auto-DPS Stop Deposit List" at bounding box center [586, 77] width 1146 height 34
click at [493, 76] on h1 "Refreshing in: 00:00:01 Run Auto-Refresh Stop Run Auto-DPS Stop Deposit List" at bounding box center [586, 77] width 1146 height 34
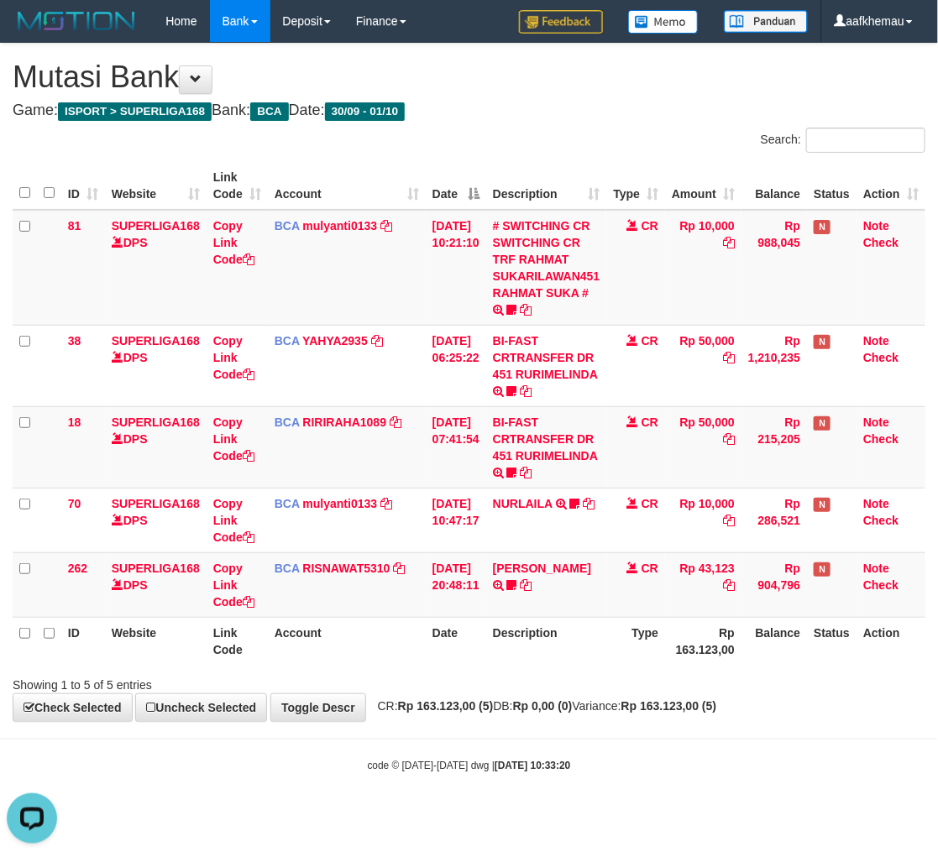
click at [619, 153] on div "Search:" at bounding box center [704, 142] width 444 height 29
